Goal: Check status: Check status

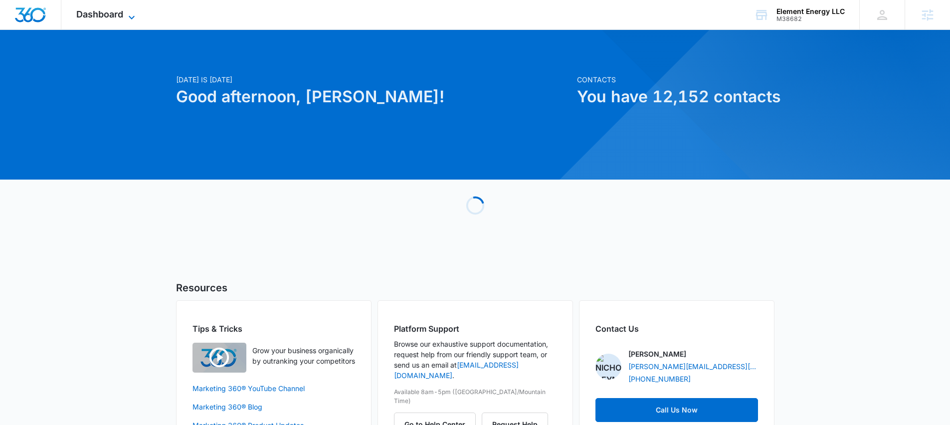
click at [106, 13] on span "Dashboard" at bounding box center [99, 14] width 47 height 10
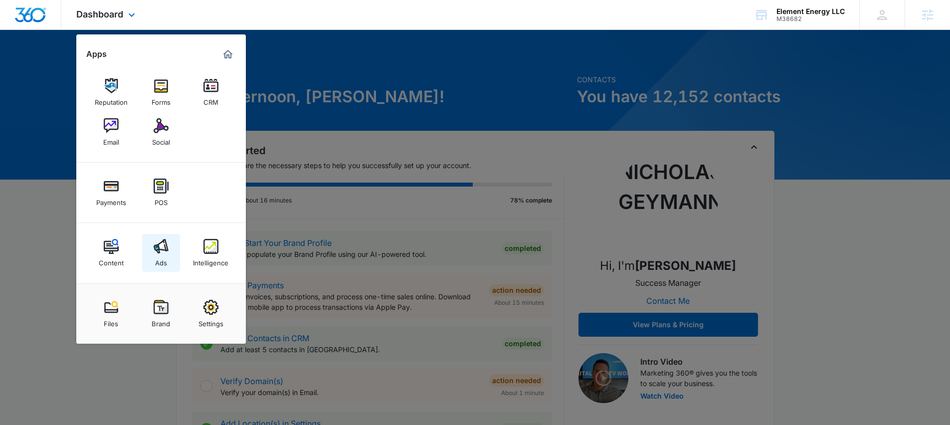
click at [160, 238] on link "Ads" at bounding box center [161, 253] width 38 height 38
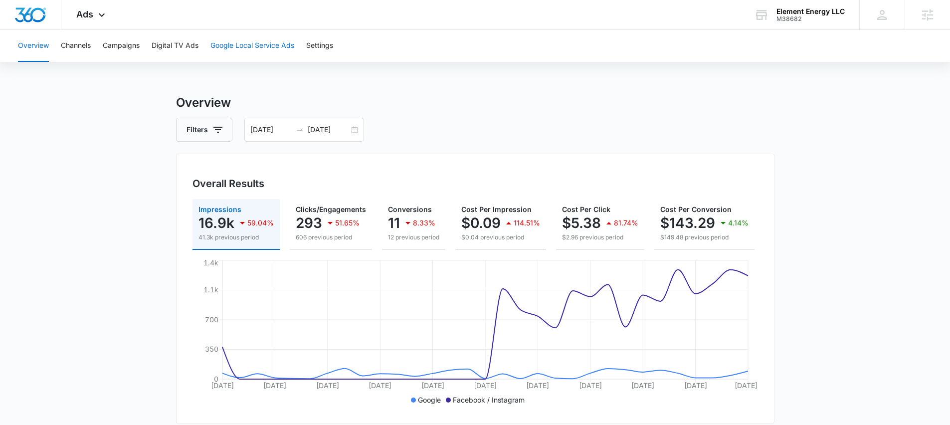
click at [232, 47] on button "Google Local Service Ads" at bounding box center [252, 46] width 84 height 32
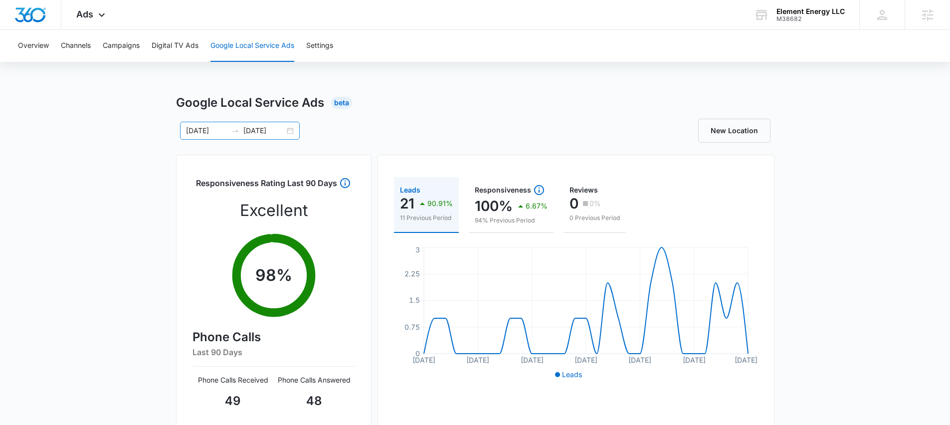
click at [209, 132] on input "[DATE]" at bounding box center [206, 130] width 41 height 11
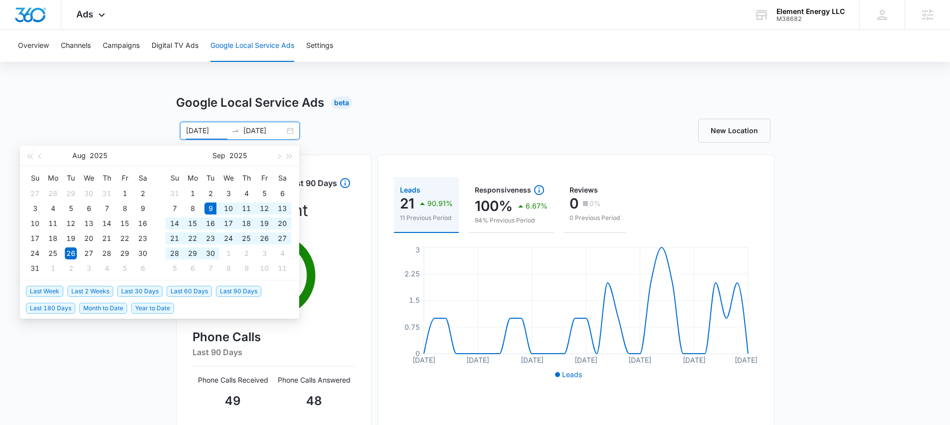
click at [149, 290] on span "Last 30 Days" at bounding box center [139, 291] width 45 height 11
type input "[DATE]"
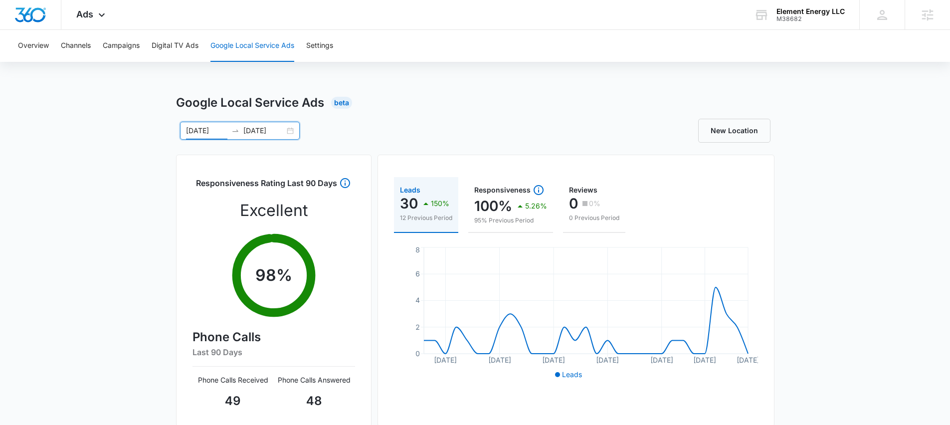
click at [140, 173] on div "Google Local Service Ads Beta [DATE] [DATE] [DATE] Su Mo Tu We Th Fr Sa 31 1 2 …" at bounding box center [475, 353] width 950 height 519
